Goal: Transaction & Acquisition: Purchase product/service

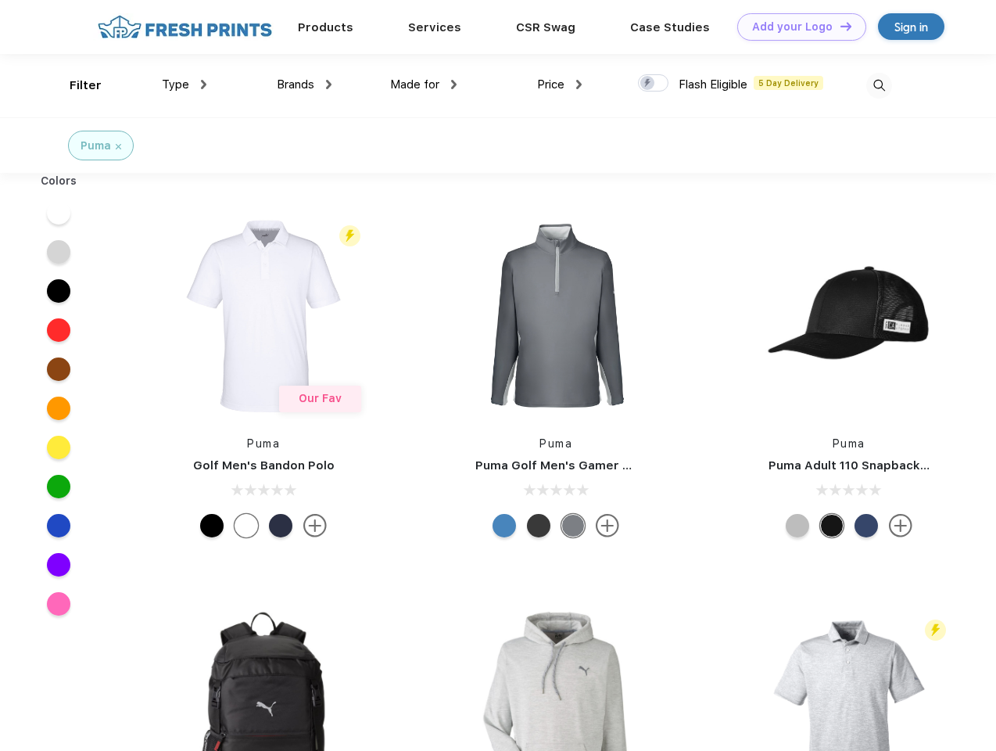
click at [796, 27] on link "Add your Logo Design Tool" at bounding box center [801, 26] width 129 height 27
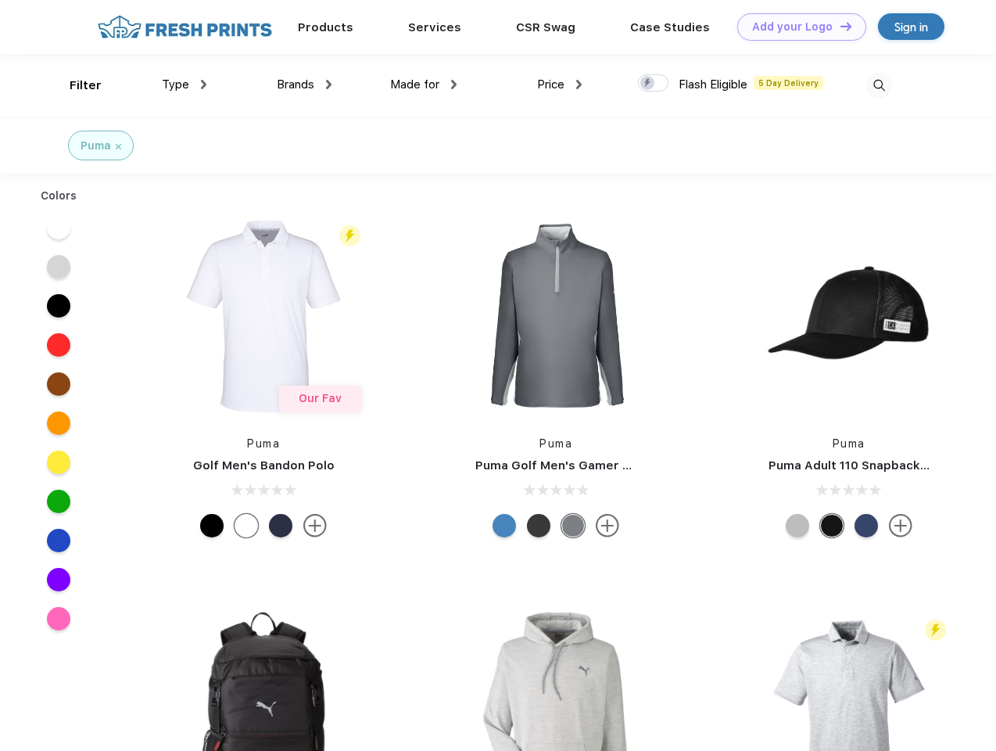
click at [0, 0] on div "Design Tool" at bounding box center [0, 0] width 0 height 0
click at [839, 26] on link "Add your Logo Design Tool" at bounding box center [801, 26] width 129 height 27
click at [75, 85] on div "Filter" at bounding box center [86, 86] width 32 height 18
click at [185, 84] on span "Type" at bounding box center [175, 84] width 27 height 14
click at [304, 84] on span "Brands" at bounding box center [296, 84] width 38 height 14
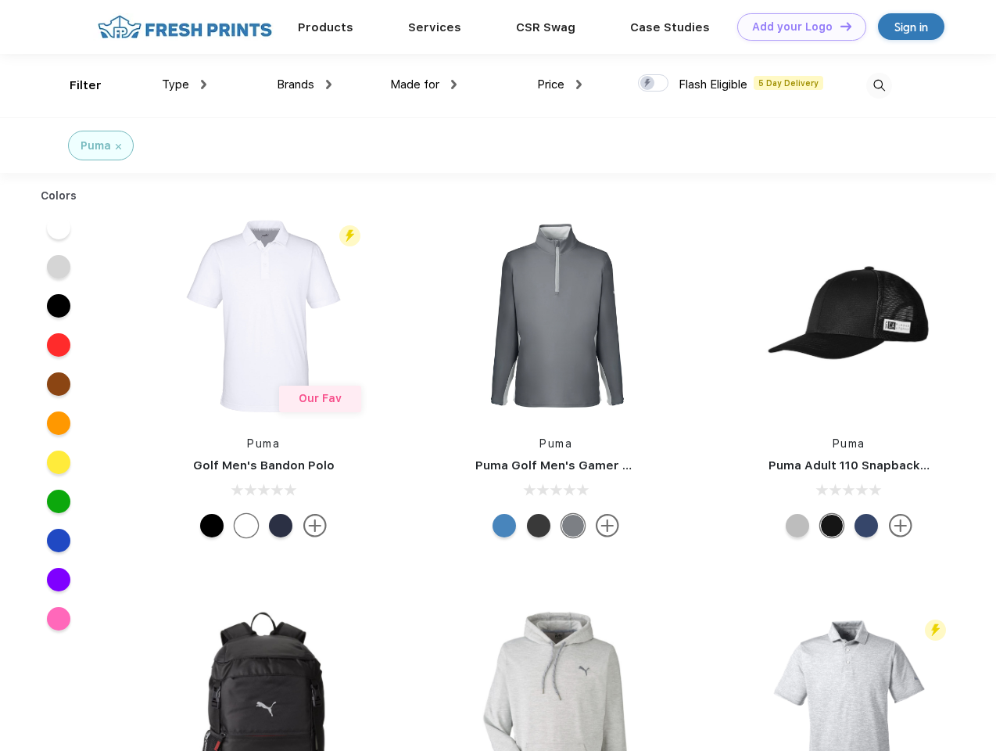
click at [424, 84] on span "Made for" at bounding box center [414, 84] width 49 height 14
click at [560, 84] on span "Price" at bounding box center [550, 84] width 27 height 14
click at [654, 84] on div at bounding box center [653, 82] width 30 height 17
click at [648, 84] on input "checkbox" at bounding box center [643, 79] width 10 height 10
click at [879, 85] on img at bounding box center [879, 86] width 26 height 26
